Goal: Task Accomplishment & Management: Use online tool/utility

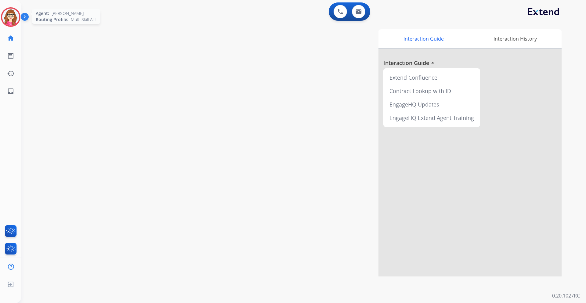
click at [10, 19] on img at bounding box center [10, 17] width 17 height 17
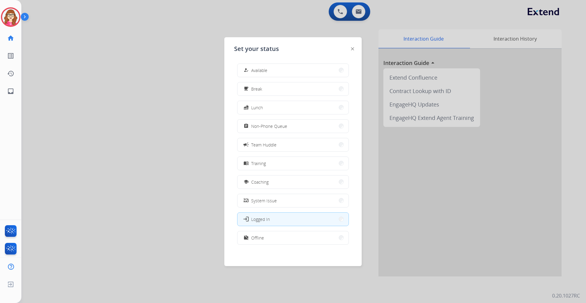
scroll to position [2, 0]
drag, startPoint x: 267, startPoint y: 235, endPoint x: 266, endPoint y: 231, distance: 4.2
click at [266, 234] on button "work_off Offline" at bounding box center [293, 236] width 111 height 13
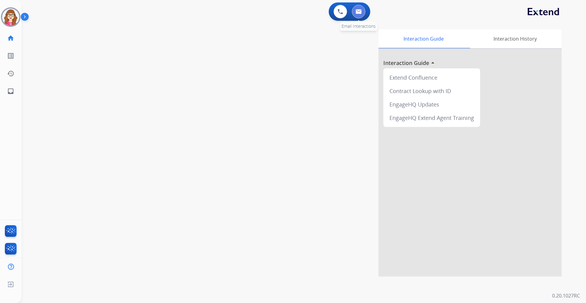
click at [356, 16] on button at bounding box center [358, 11] width 13 height 13
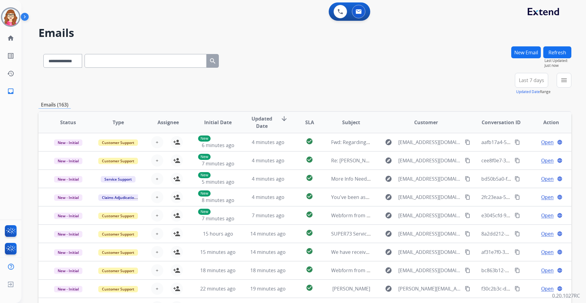
drag, startPoint x: 532, startPoint y: 86, endPoint x: 527, endPoint y: 86, distance: 4.6
click at [531, 86] on button "Last 7 days" at bounding box center [531, 80] width 33 height 15
click at [521, 153] on div "Last 90 days" at bounding box center [530, 154] width 34 height 9
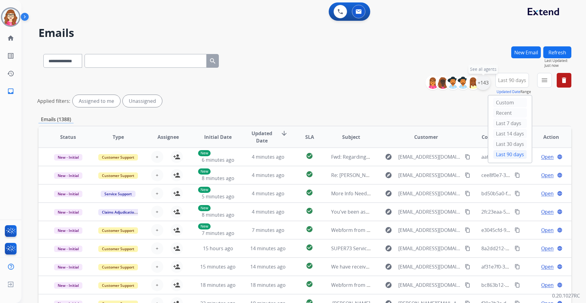
click at [481, 85] on div "+143" at bounding box center [483, 82] width 15 height 15
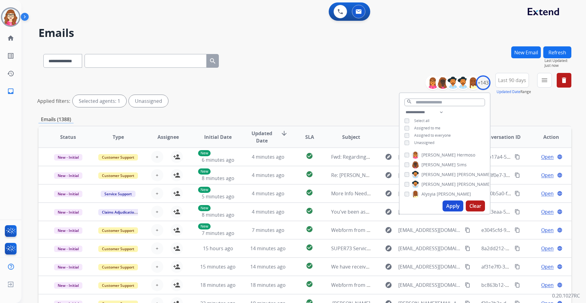
click at [453, 204] on button "Apply" at bounding box center [453, 206] width 21 height 11
click at [545, 83] on mat-icon "menu" at bounding box center [544, 80] width 7 height 7
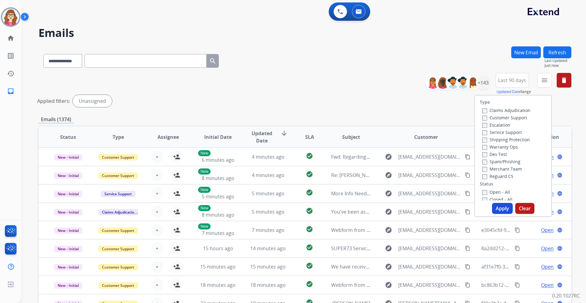
click at [486, 115] on label "Customer Support" at bounding box center [505, 118] width 45 height 6
click at [500, 210] on button "Apply" at bounding box center [502, 208] width 21 height 11
